Goal: Task Accomplishment & Management: Complete application form

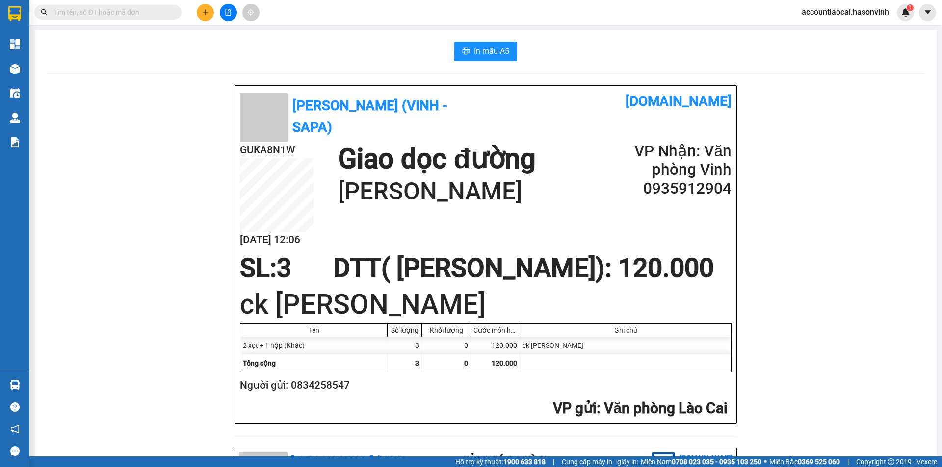
click at [205, 8] on button at bounding box center [205, 12] width 17 height 17
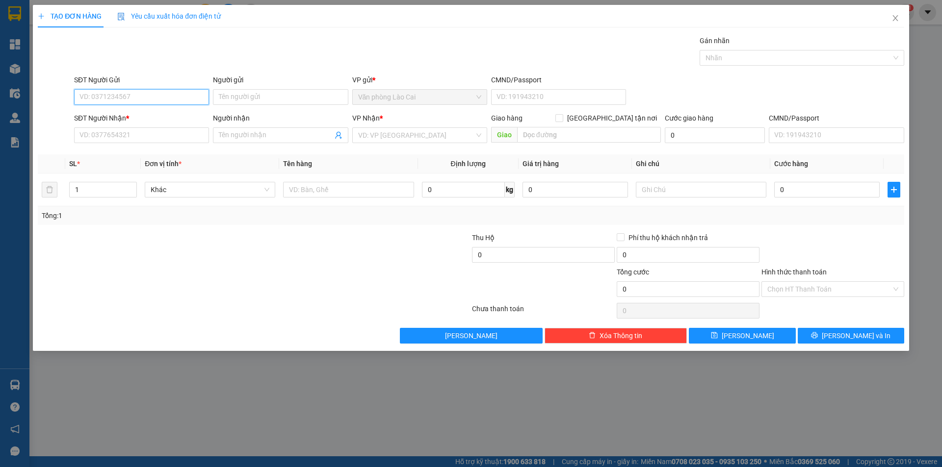
click at [158, 89] on input "SĐT Người Gửi" at bounding box center [141, 97] width 135 height 16
click at [160, 96] on input "SĐT Người Gửi" at bounding box center [141, 97] width 135 height 16
click at [97, 98] on input "SĐT Người Gửi" at bounding box center [141, 97] width 135 height 16
click at [98, 136] on input "SĐT Người Nhận *" at bounding box center [141, 135] width 135 height 16
type input "0946973369"
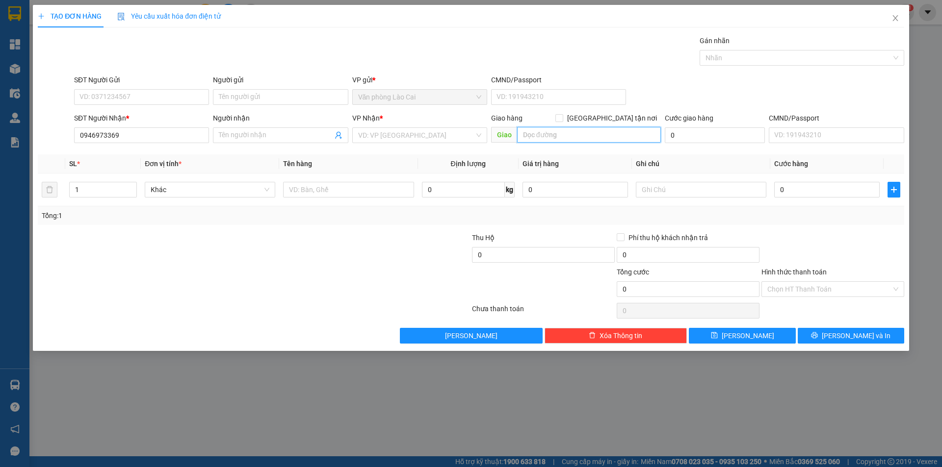
click at [545, 131] on input "text" at bounding box center [589, 135] width 144 height 16
click at [414, 134] on input "search" at bounding box center [416, 135] width 116 height 15
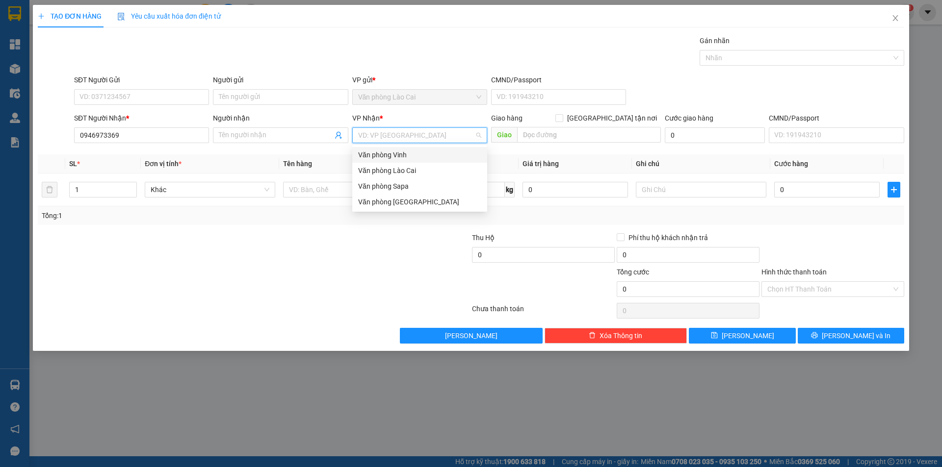
click at [393, 155] on div "Văn phòng Vinh" at bounding box center [419, 155] width 123 height 11
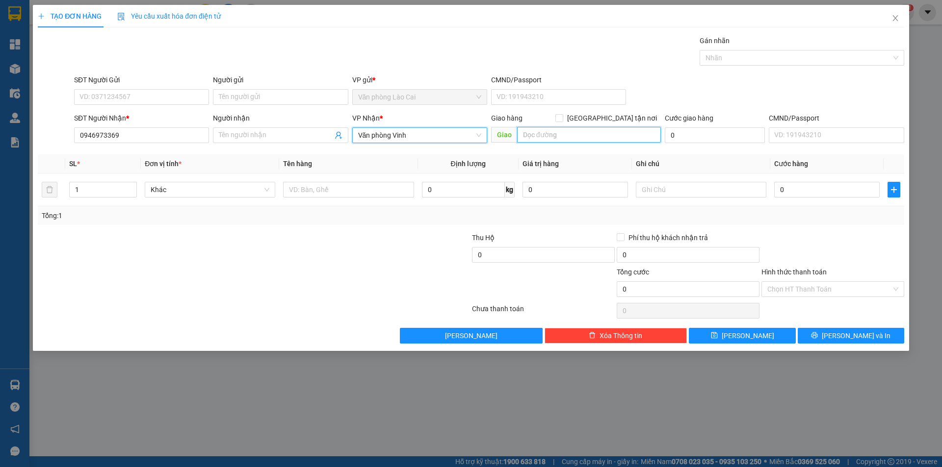
click at [548, 137] on input "text" at bounding box center [589, 135] width 144 height 16
type input "[PERSON_NAME]"
click at [317, 177] on td at bounding box center [348, 190] width 138 height 33
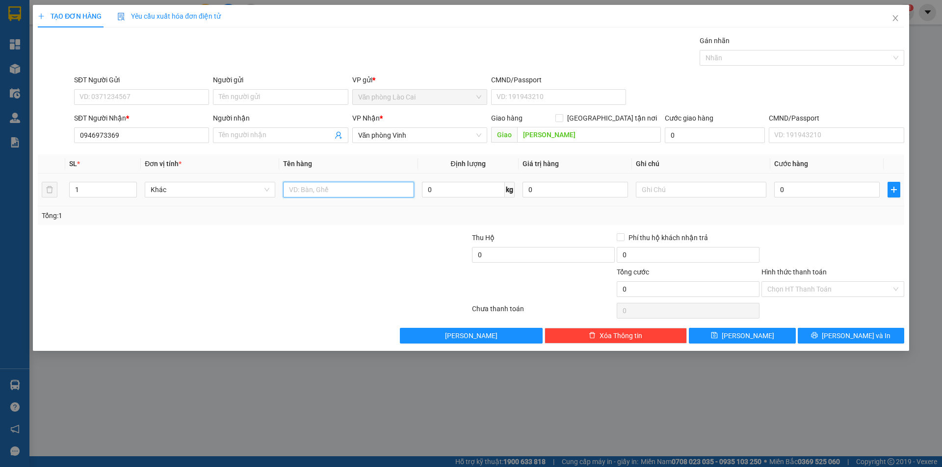
drag, startPoint x: 324, startPoint y: 197, endPoint x: 311, endPoint y: 158, distance: 40.6
click at [319, 194] on input "text" at bounding box center [348, 190] width 130 height 16
type input "hộp đồ gia dụng"
click at [791, 194] on input "0" at bounding box center [826, 190] width 105 height 16
type input "5"
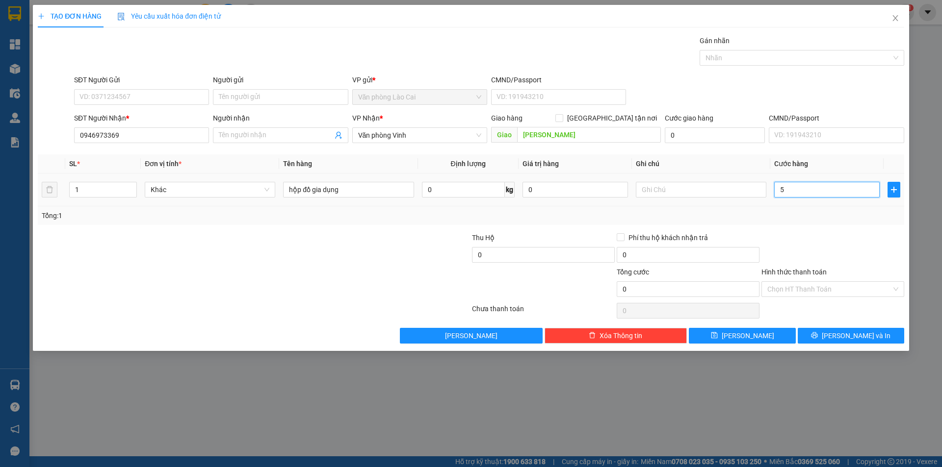
type input "5"
type input "50"
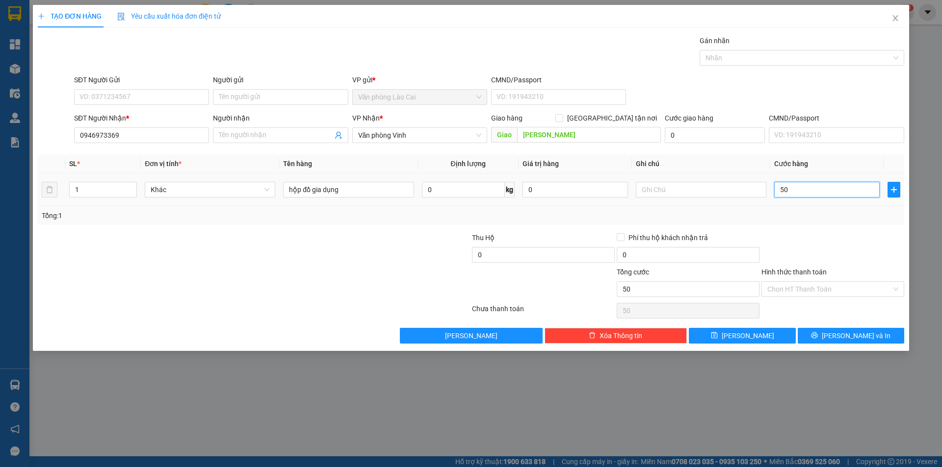
type input "500"
type input "5.000"
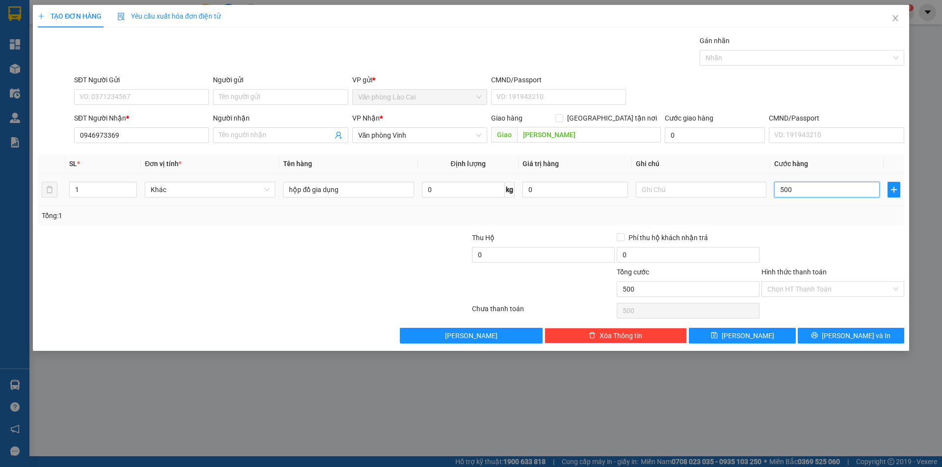
type input "5.000"
type input "50.000"
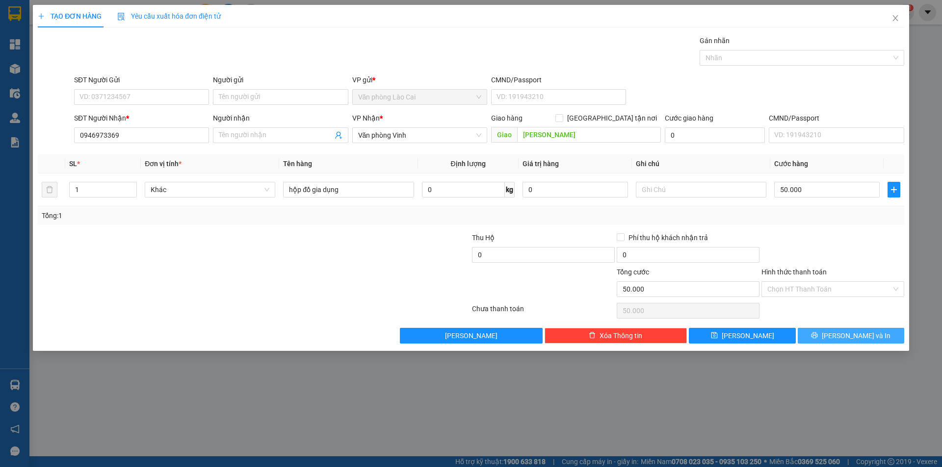
click at [844, 338] on span "[PERSON_NAME] và In" at bounding box center [855, 336] width 69 height 11
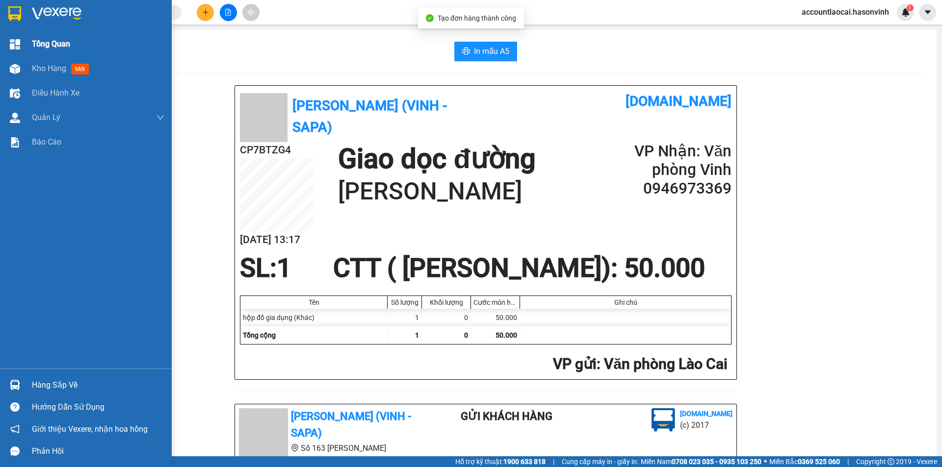
click at [10, 42] on img at bounding box center [15, 44] width 10 height 10
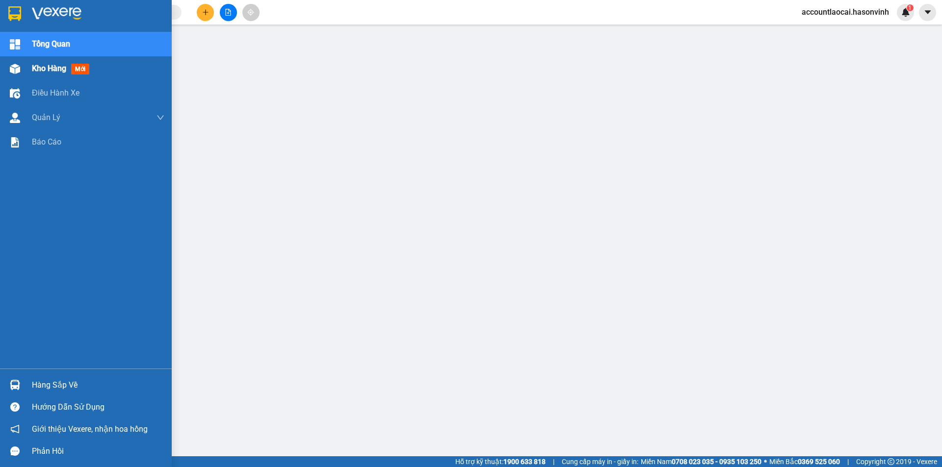
click at [51, 66] on span "Kho hàng" at bounding box center [49, 68] width 34 height 9
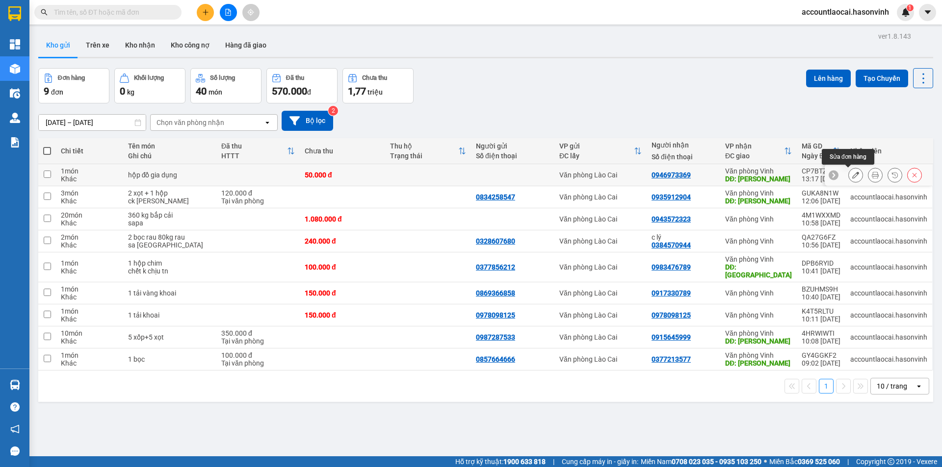
click at [852, 172] on icon at bounding box center [855, 175] width 7 height 7
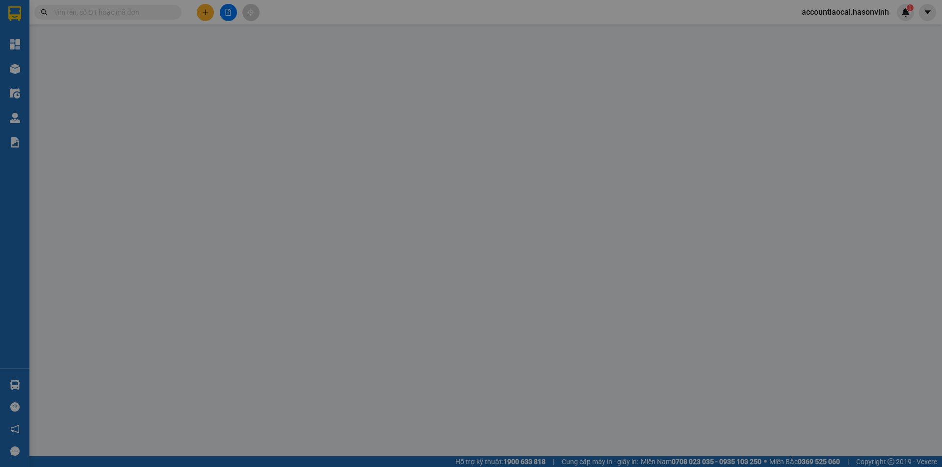
type input "0946973369"
type input "[PERSON_NAME]"
type input "50.000"
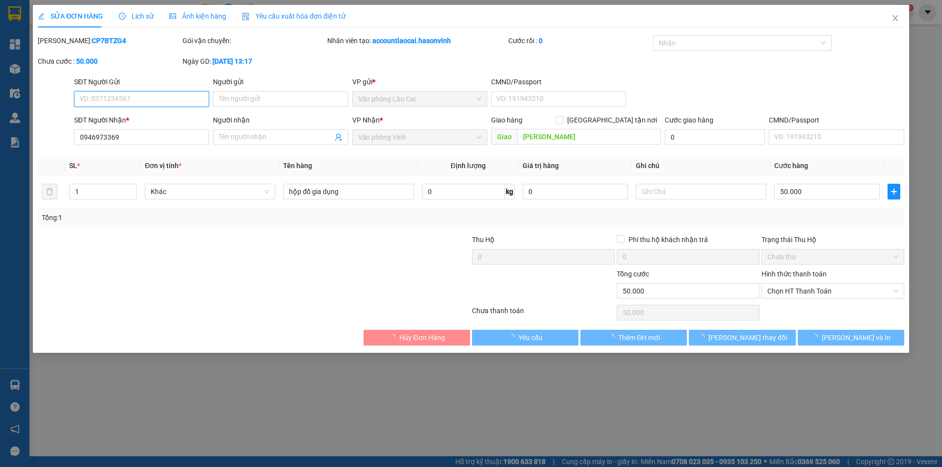
click at [119, 100] on input "SĐT Người Gửi" at bounding box center [141, 99] width 135 height 16
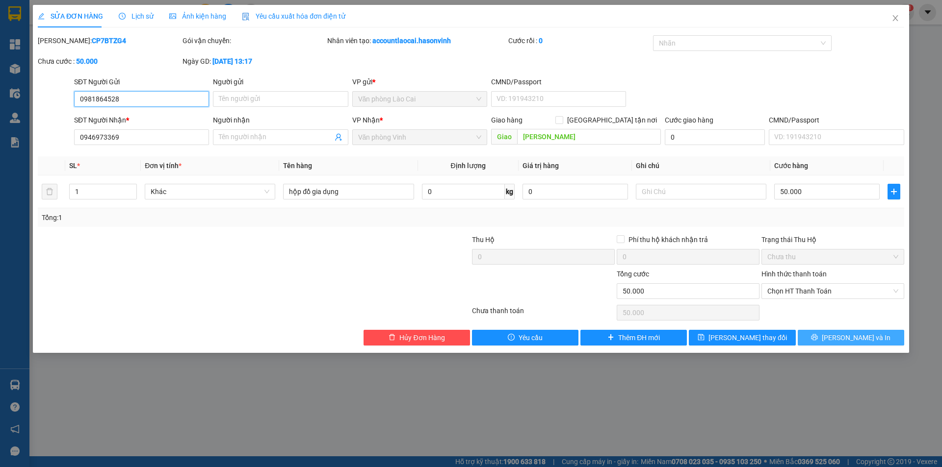
type input "0981864528"
click at [847, 335] on span "[PERSON_NAME] và In" at bounding box center [855, 337] width 69 height 11
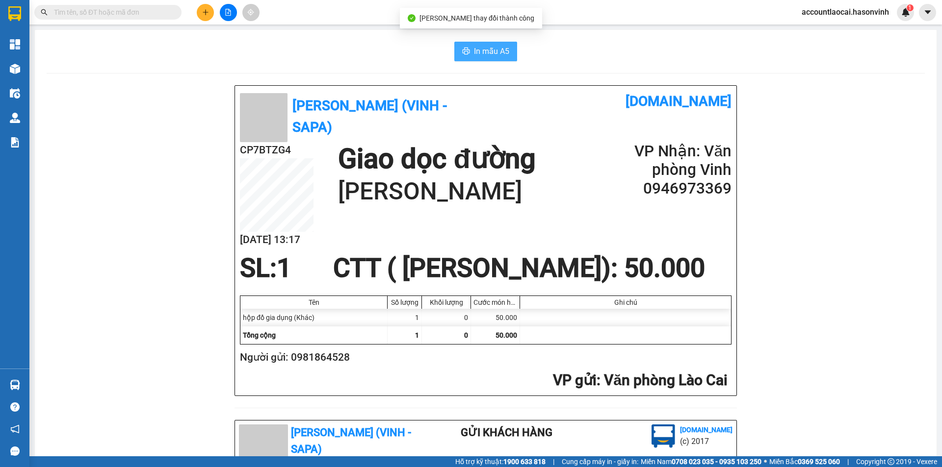
click at [480, 47] on span "In mẫu A5" at bounding box center [491, 51] width 35 height 12
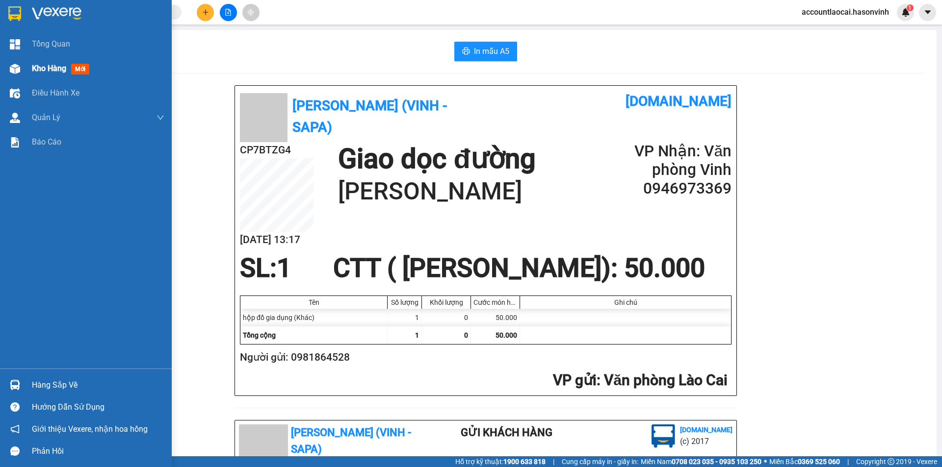
click at [56, 68] on span "Kho hàng" at bounding box center [49, 68] width 34 height 9
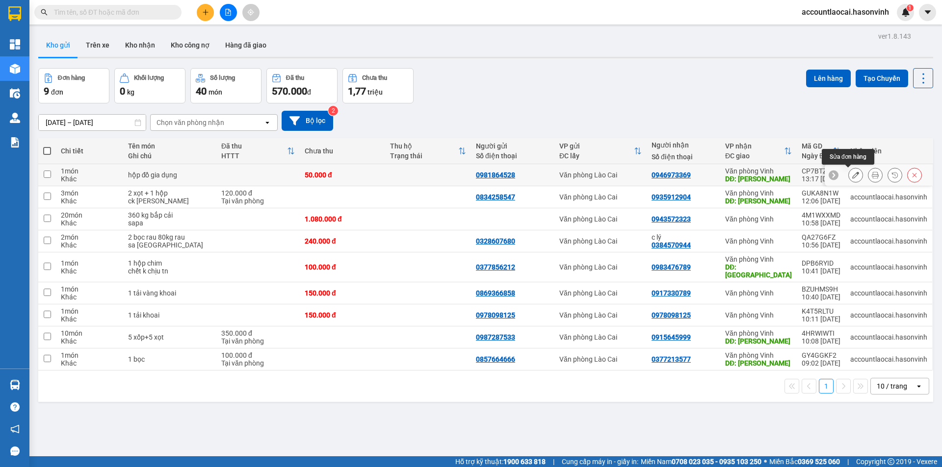
click at [848, 173] on button at bounding box center [855, 175] width 14 height 17
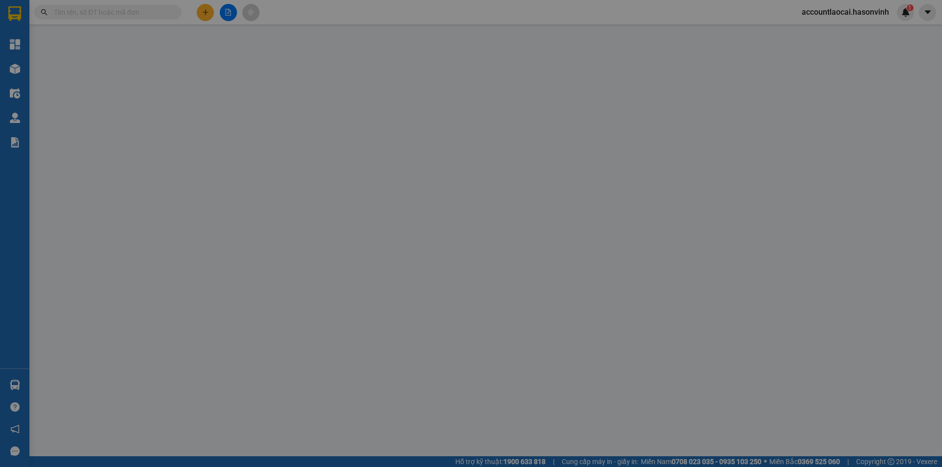
type input "0981864528"
type input "0946973369"
type input "[PERSON_NAME]"
type input "50.000"
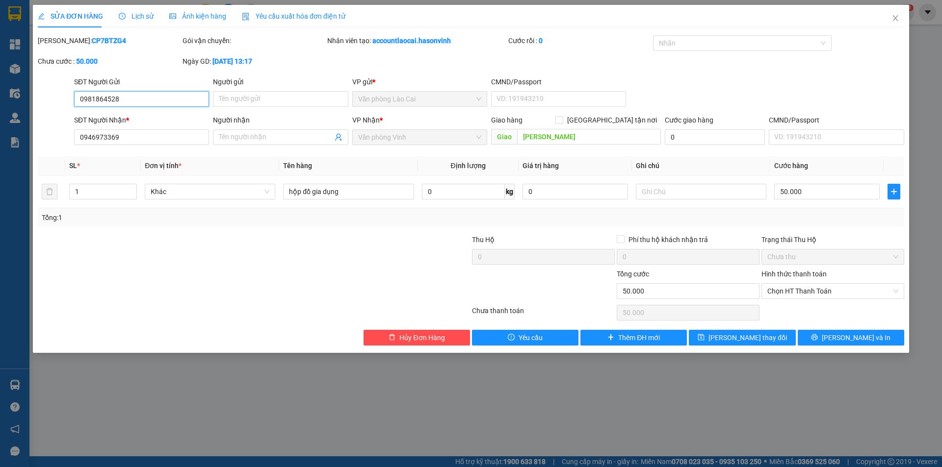
drag, startPoint x: 111, startPoint y: 97, endPoint x: 166, endPoint y: 92, distance: 54.7
click at [166, 92] on input "0981864528" at bounding box center [141, 99] width 135 height 16
type input "0981864582"
click at [848, 341] on span "[PERSON_NAME] và In" at bounding box center [855, 337] width 69 height 11
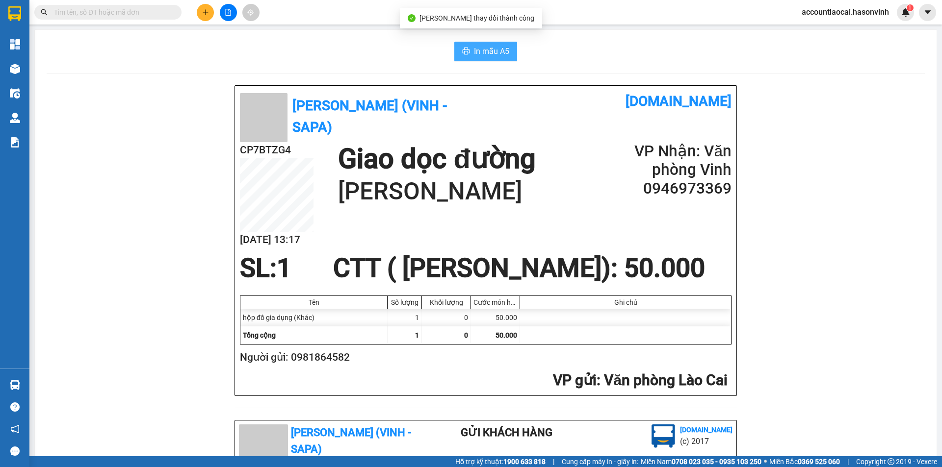
click at [479, 51] on span "In mẫu A5" at bounding box center [491, 51] width 35 height 12
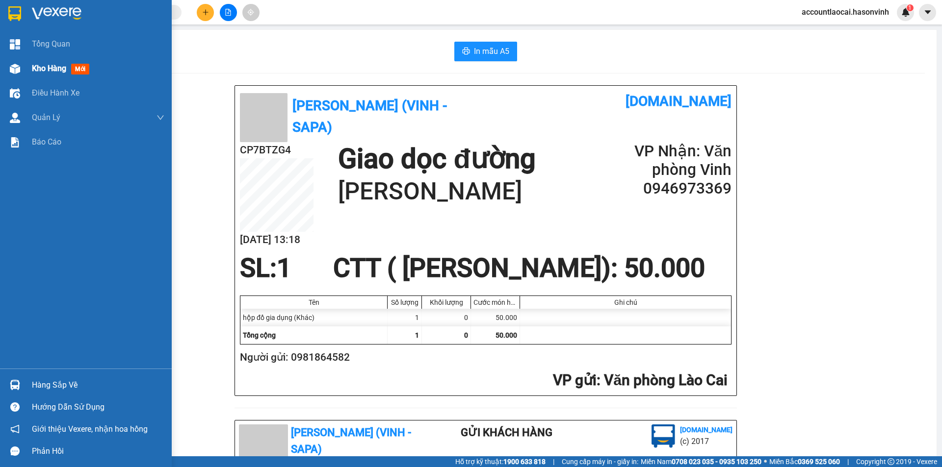
click at [40, 67] on span "Kho hàng" at bounding box center [49, 68] width 34 height 9
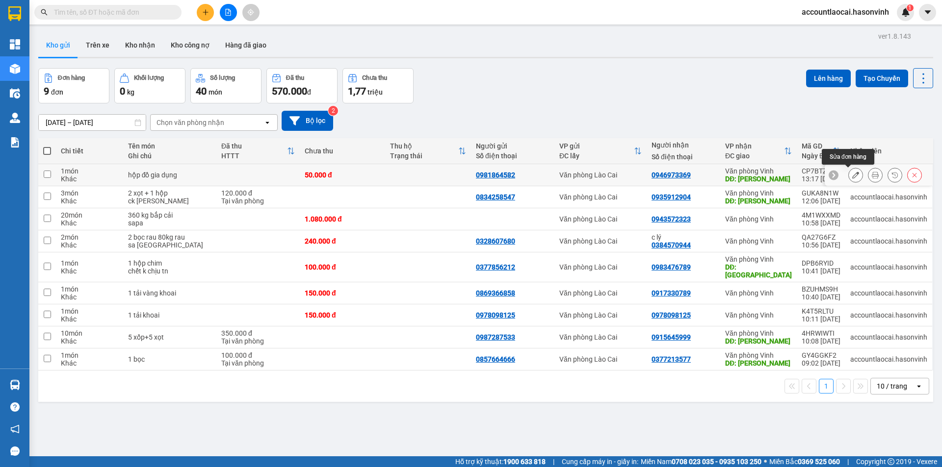
click at [852, 174] on icon at bounding box center [855, 175] width 7 height 7
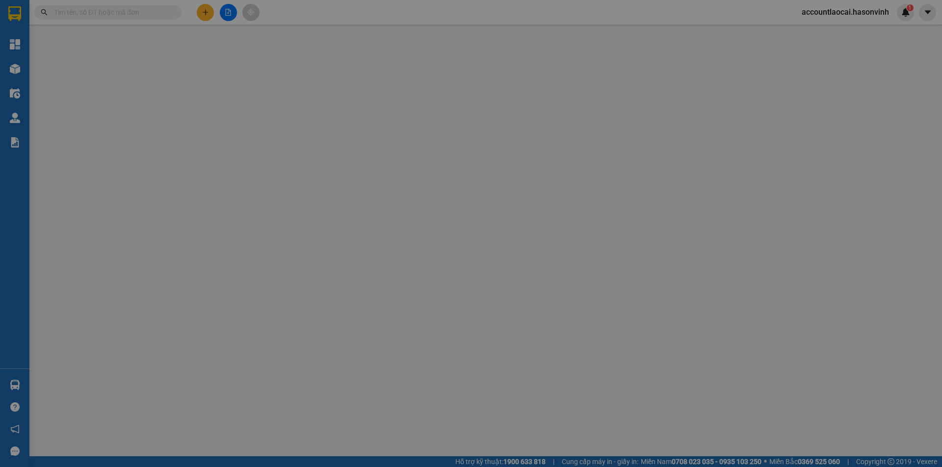
type input "0981864582"
type input "0946973369"
type input "[PERSON_NAME]"
type input "50.000"
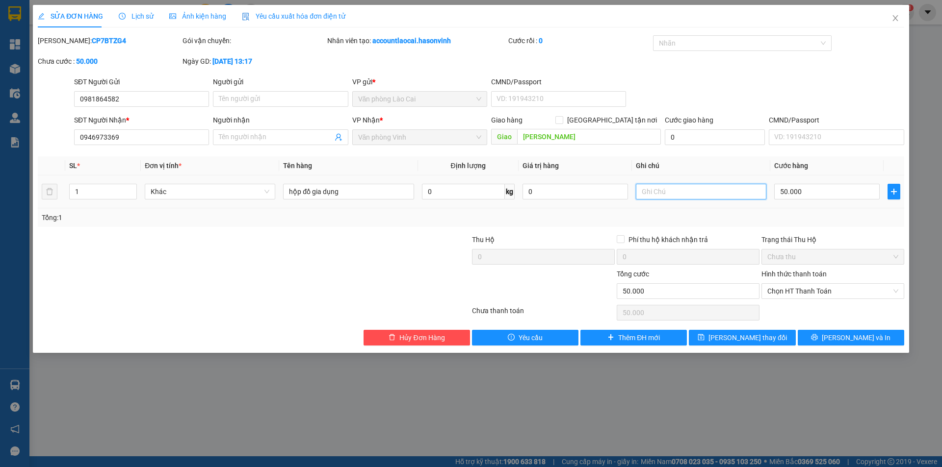
click at [670, 191] on input "text" at bounding box center [701, 192] width 130 height 16
type input "sáng 15/9"
click at [759, 338] on span "[PERSON_NAME] thay đổi" at bounding box center [747, 337] width 78 height 11
